Goal: Transaction & Acquisition: Book appointment/travel/reservation

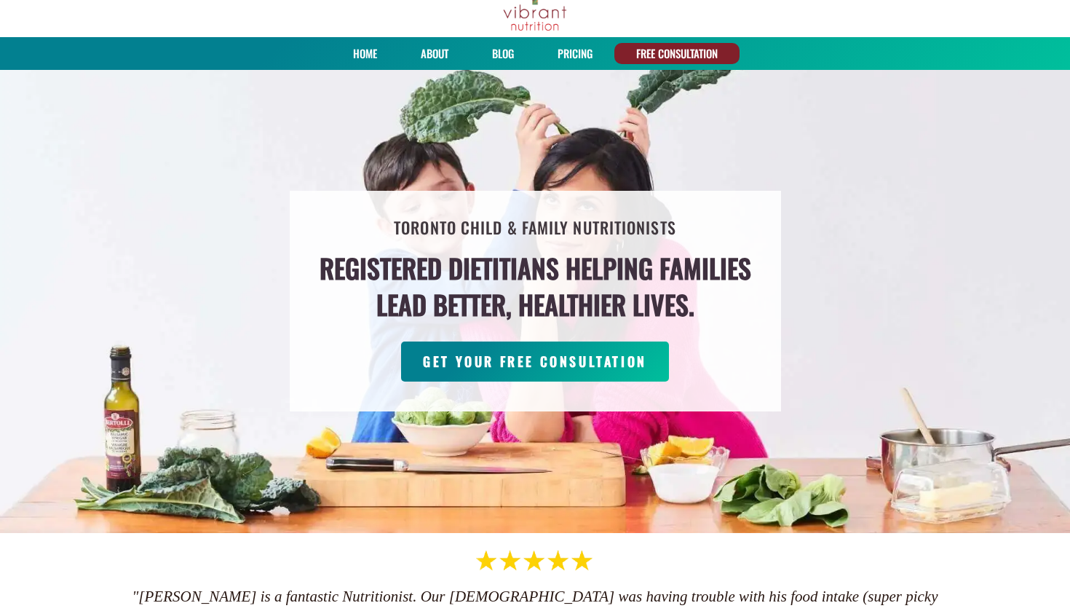
scroll to position [59, 0]
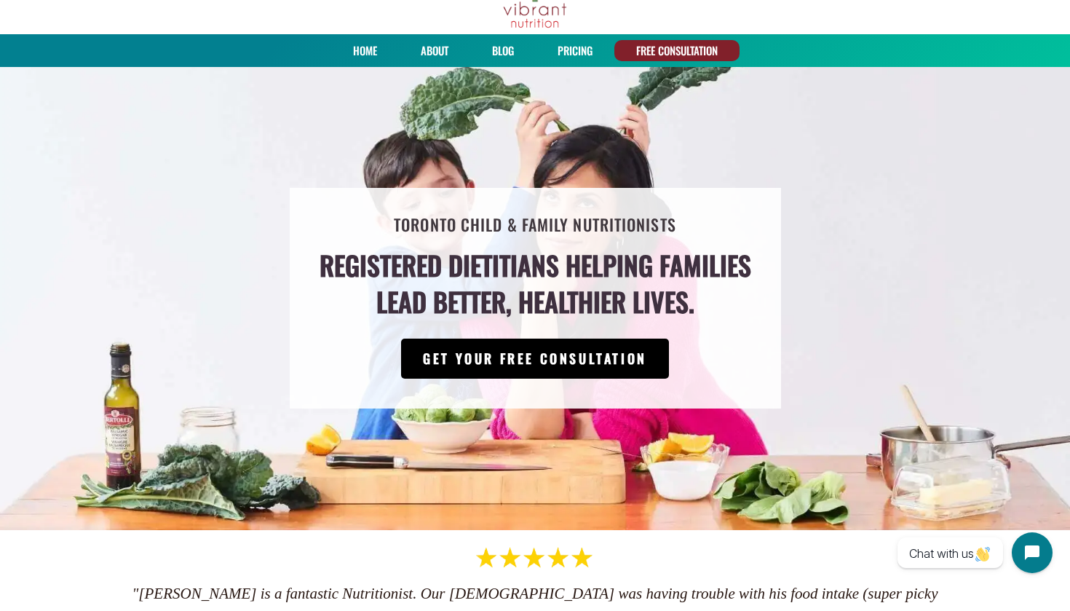
click at [541, 359] on link "GET YOUR FREE CONSULTATION" at bounding box center [535, 359] width 268 height 40
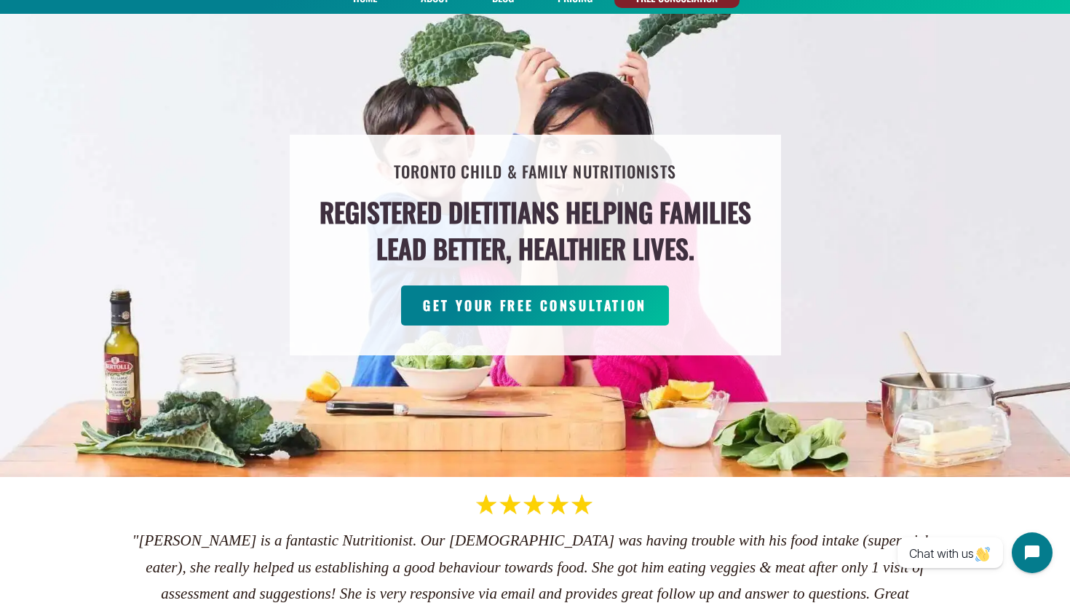
scroll to position [116, 0]
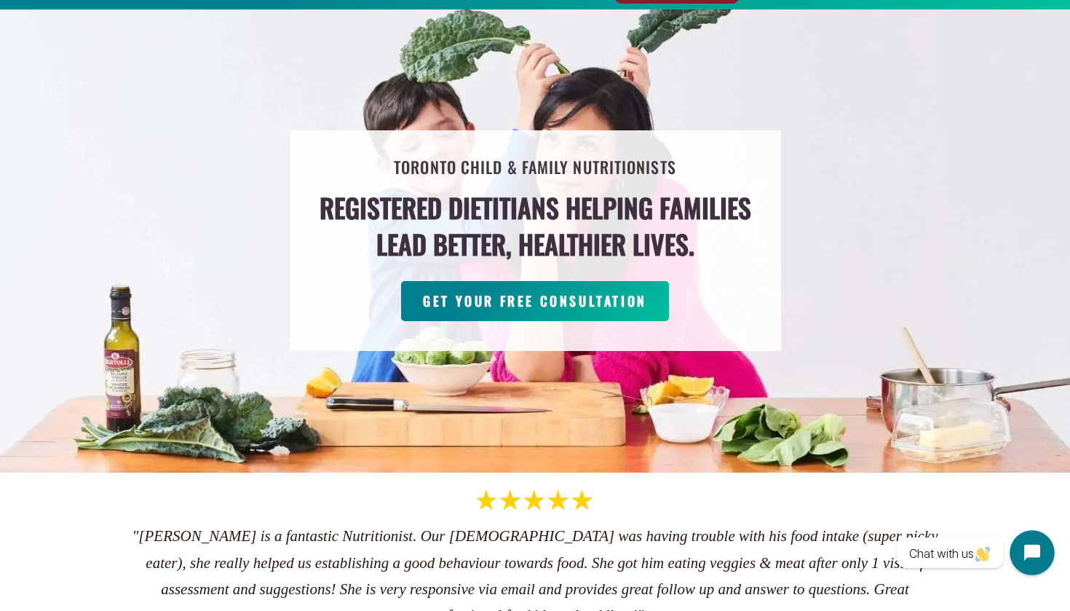
click at [1024, 543] on button "Open chat widget" at bounding box center [1032, 552] width 45 height 45
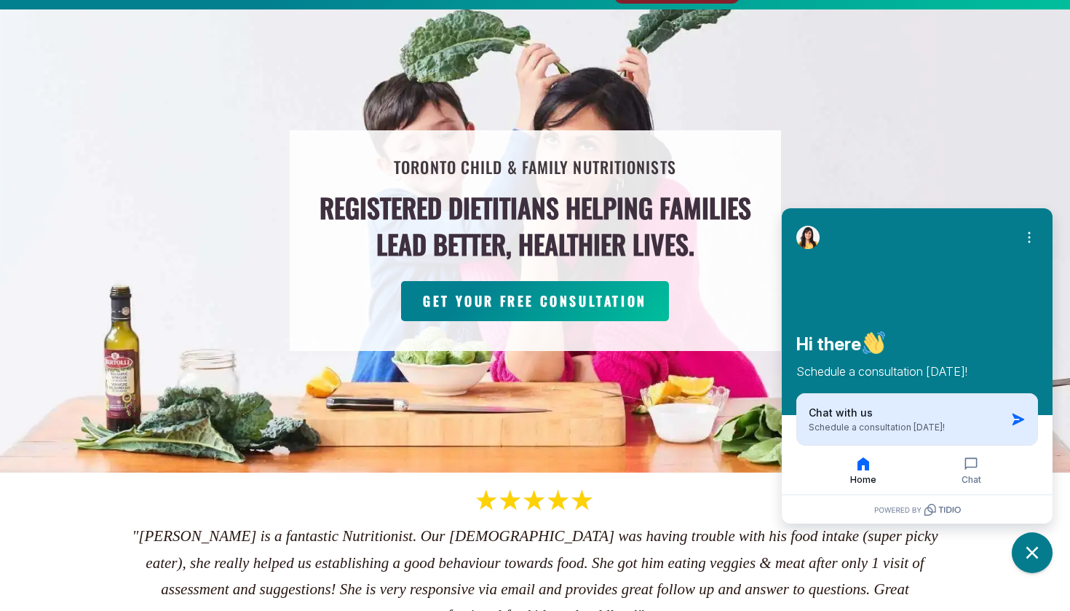
click at [931, 411] on div "Chat with us Schedule a consultation today!" at bounding box center [907, 420] width 197 height 28
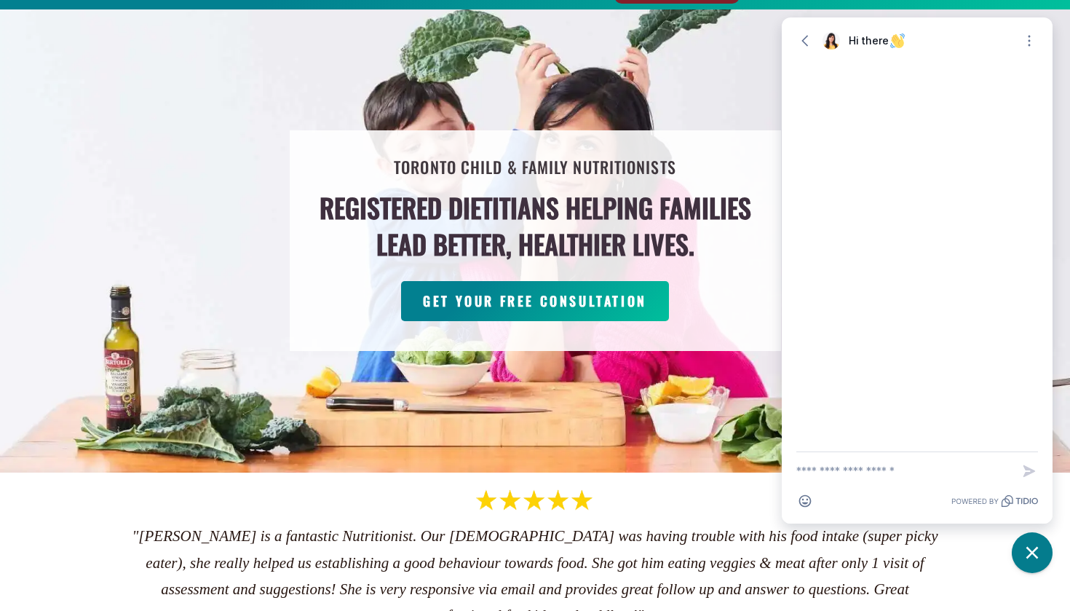
click at [906, 470] on textarea "New message" at bounding box center [905, 471] width 216 height 38
click at [807, 44] on icon "button" at bounding box center [805, 40] width 15 height 15
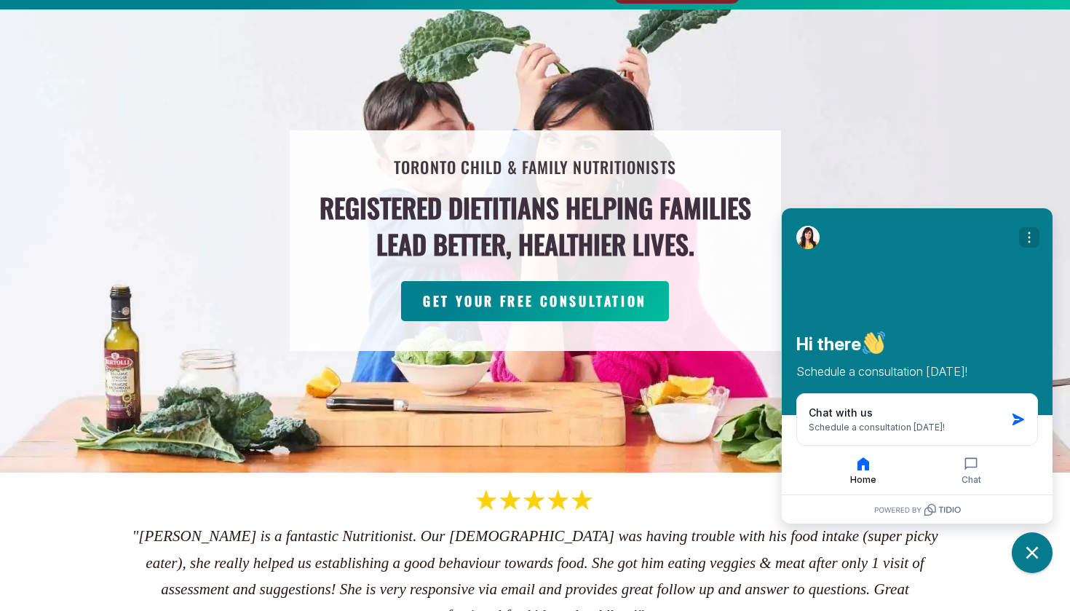
click at [1030, 247] on button "Open options" at bounding box center [1029, 237] width 20 height 20
click at [921, 300] on div "Close options Turn off notifications Hi there Schedule a consultation today!" at bounding box center [917, 311] width 271 height 207
click at [803, 227] on div at bounding box center [808, 237] width 23 height 23
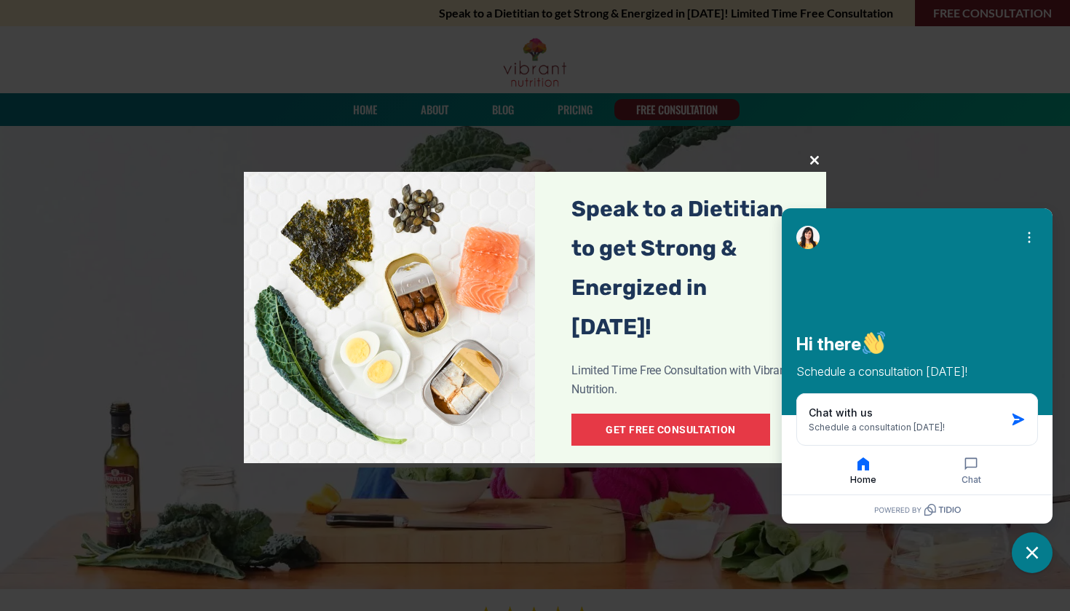
click at [815, 161] on span "popup" at bounding box center [814, 160] width 23 height 9
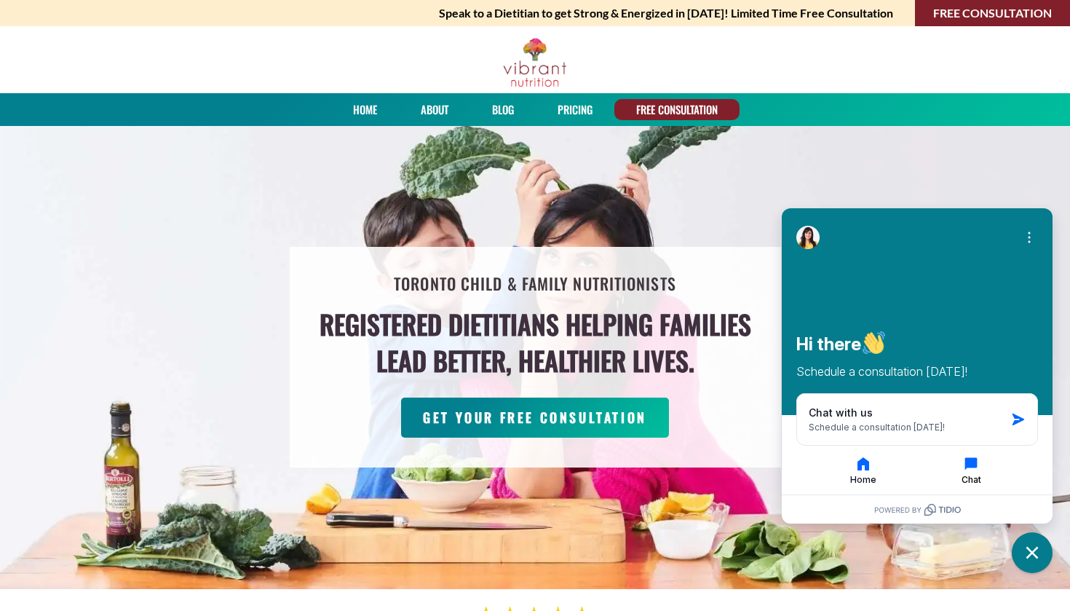
click at [971, 473] on button "Chat" at bounding box center [971, 470] width 105 height 31
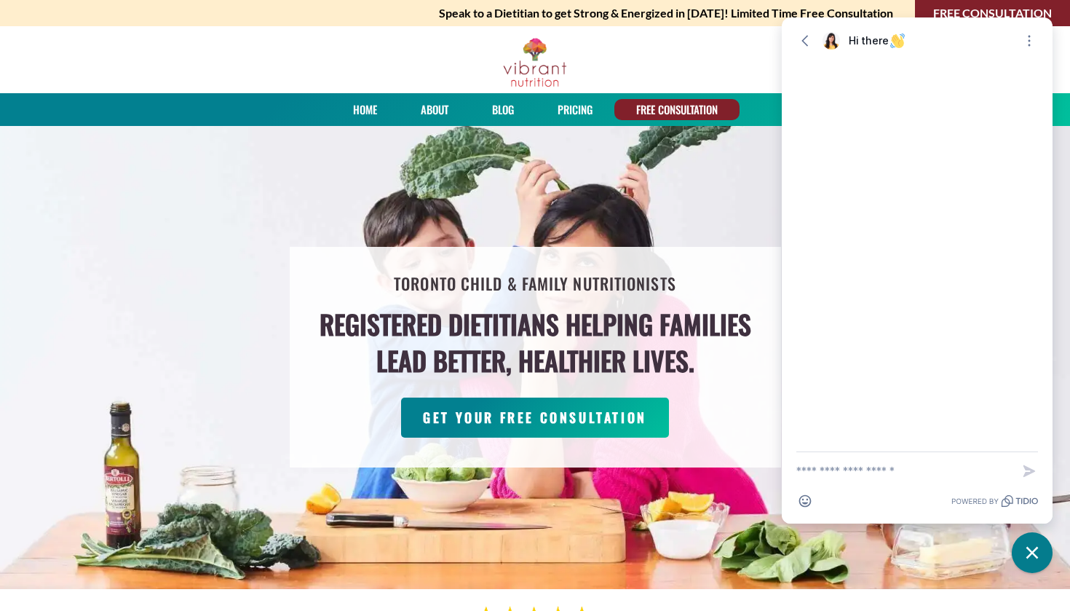
click at [853, 471] on textarea "New message" at bounding box center [905, 471] width 216 height 38
click at [799, 37] on icon "button" at bounding box center [805, 40] width 15 height 15
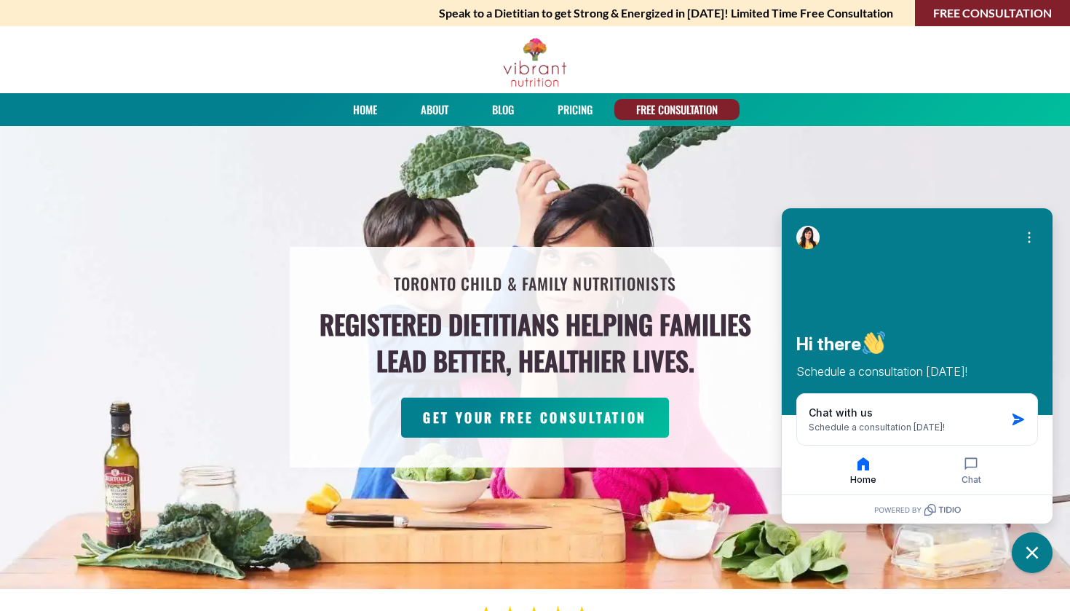
click at [710, 159] on div "Toronto Child & Family Nutritionists Registered Dietitians helping families lea…" at bounding box center [535, 357] width 1070 height 464
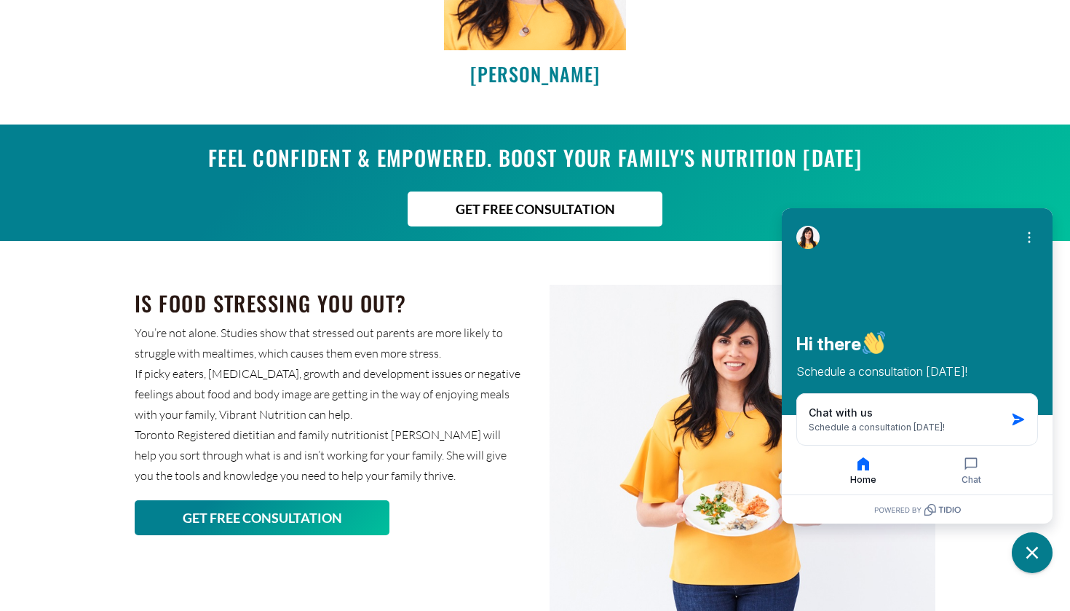
scroll to position [1718, 0]
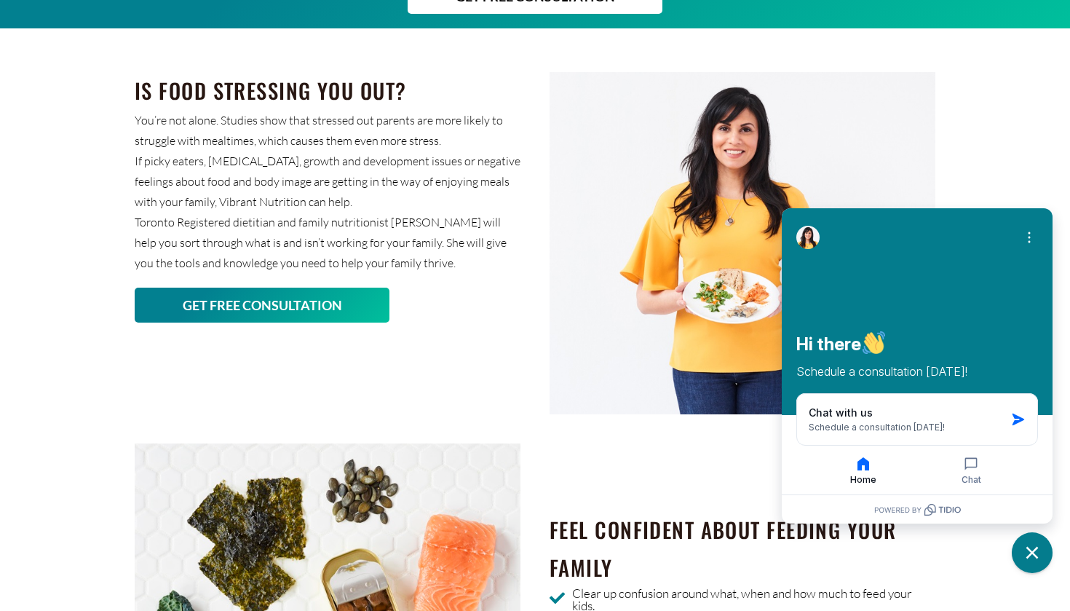
scroll to position [1295, 0]
